Goal: Information Seeking & Learning: Learn about a topic

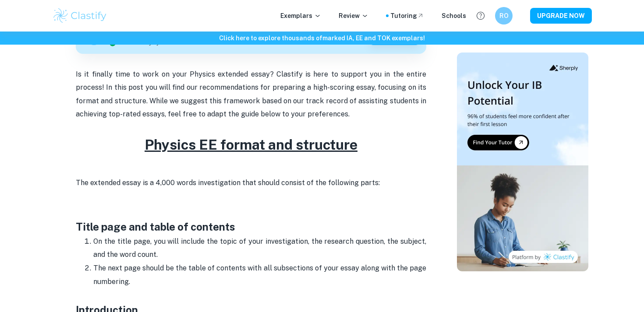
scroll to position [293, 0]
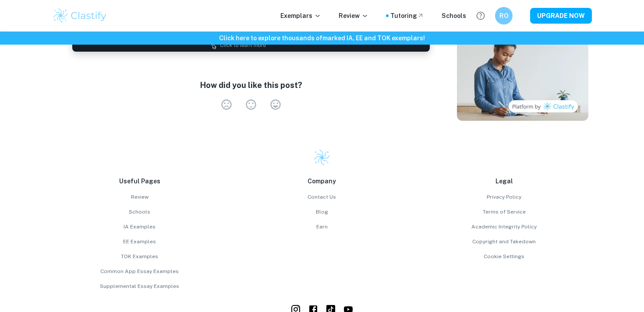
scroll to position [1451, 0]
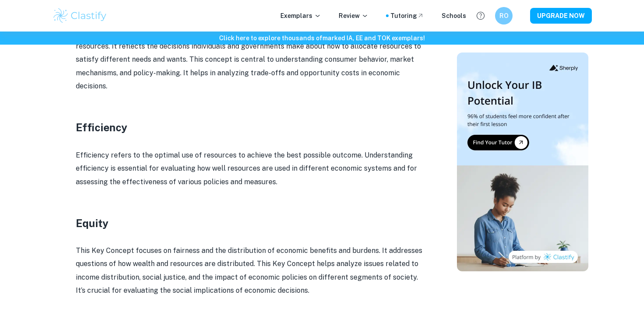
scroll to position [848, 0]
